Goal: Information Seeking & Learning: Learn about a topic

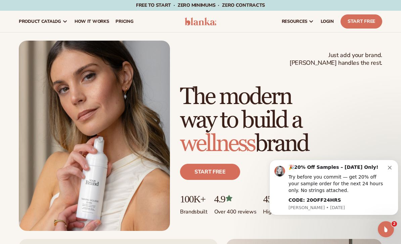
click at [326, 21] on span "LOGIN" at bounding box center [326, 21] width 13 height 5
click at [387, 1] on div "Free to start · ZERO minimums · ZERO contracts · Free to start · ZERO minimums …" at bounding box center [200, 5] width 401 height 11
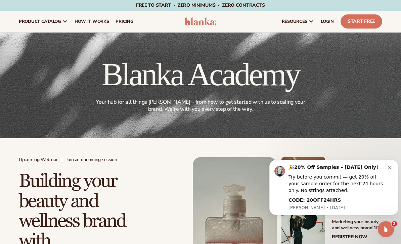
click at [388, 168] on icon "Dismiss notification" at bounding box center [390, 168] width 4 height 4
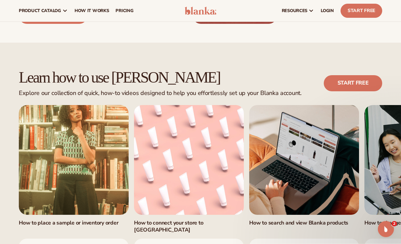
scroll to position [319, 0]
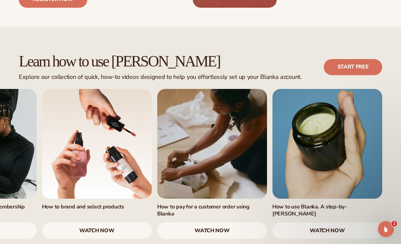
click at [125, 223] on link "watch now" at bounding box center [97, 231] width 110 height 16
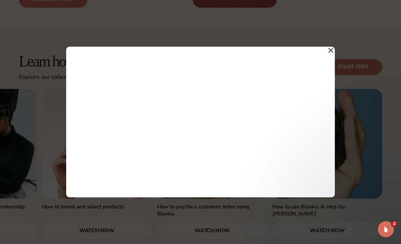
click at [376, 180] on div at bounding box center [200, 122] width 401 height 244
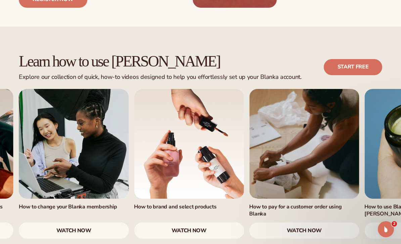
click at [206, 222] on link "watch now" at bounding box center [189, 230] width 110 height 16
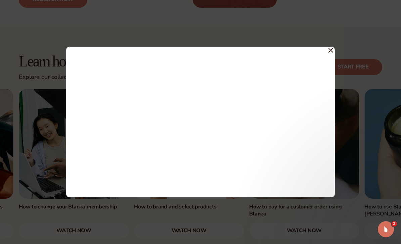
scroll to position [362, 0]
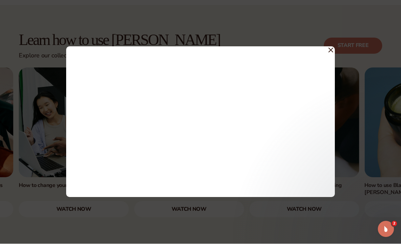
click at [51, 142] on div at bounding box center [200, 122] width 401 height 244
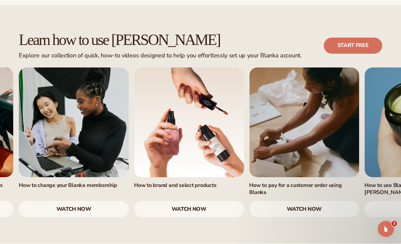
scroll to position [363, 0]
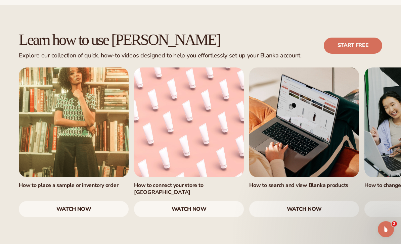
click at [70, 201] on link "watch now" at bounding box center [74, 209] width 110 height 16
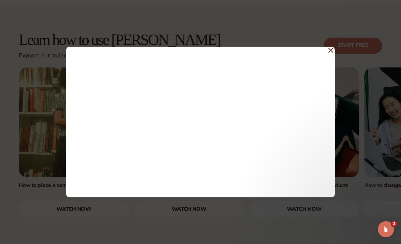
click at [332, 51] on icon at bounding box center [330, 50] width 5 height 5
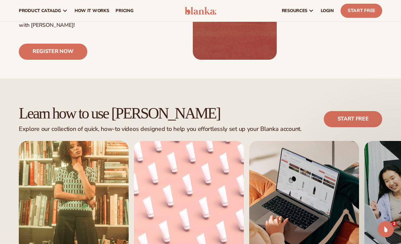
scroll to position [289, 0]
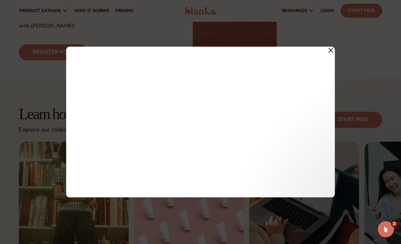
click at [338, 57] on div at bounding box center [200, 122] width 401 height 244
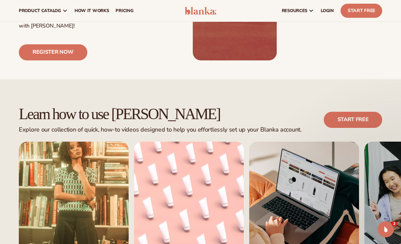
click at [334, 106] on div "Learn how to use [PERSON_NAME] Explore our collection of quick, how-to videos d…" at bounding box center [200, 120] width 363 height 28
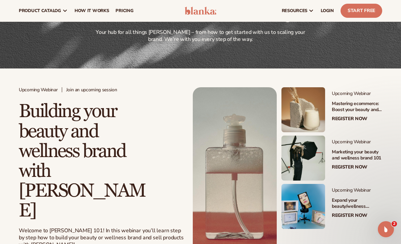
scroll to position [69, 0]
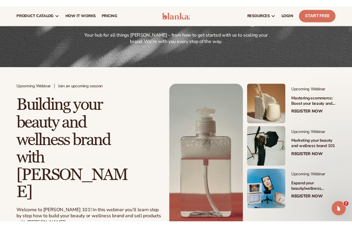
scroll to position [86, 0]
